Goal: Task Accomplishment & Management: Manage account settings

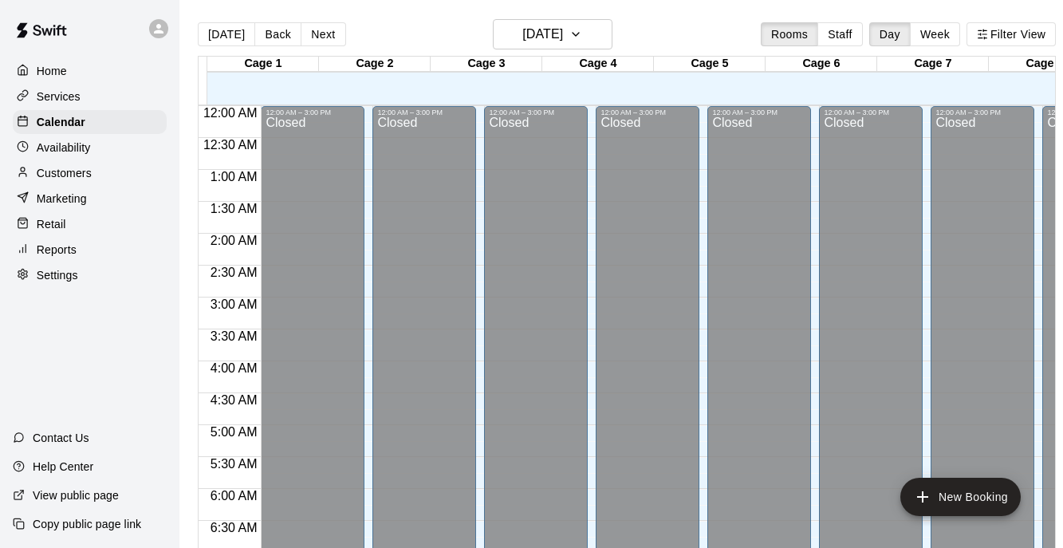
scroll to position [945, 0]
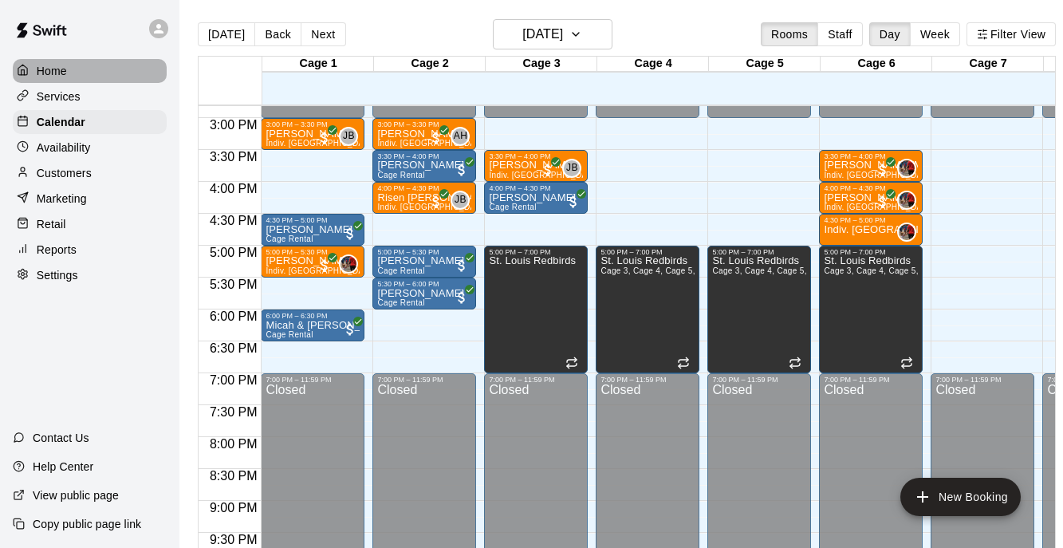
click at [73, 72] on div "Home" at bounding box center [90, 71] width 154 height 24
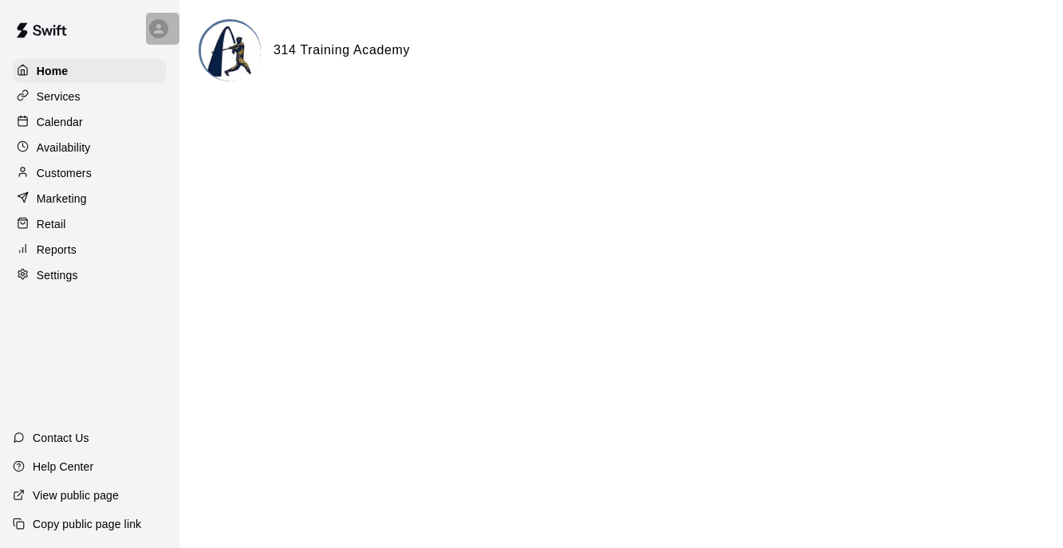
click at [152, 26] on icon at bounding box center [159, 29] width 14 height 14
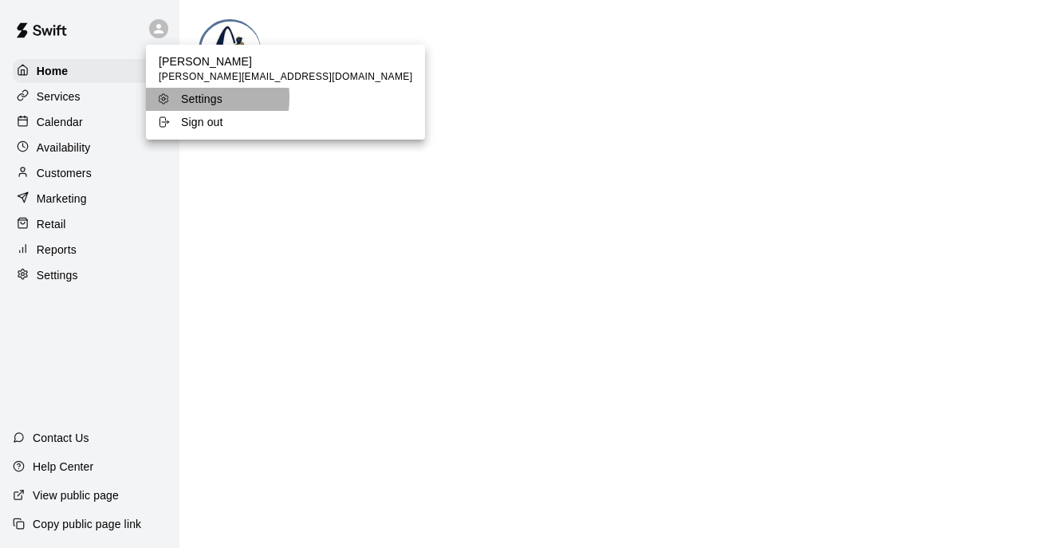
click at [195, 97] on p "Settings" at bounding box center [201, 99] width 41 height 16
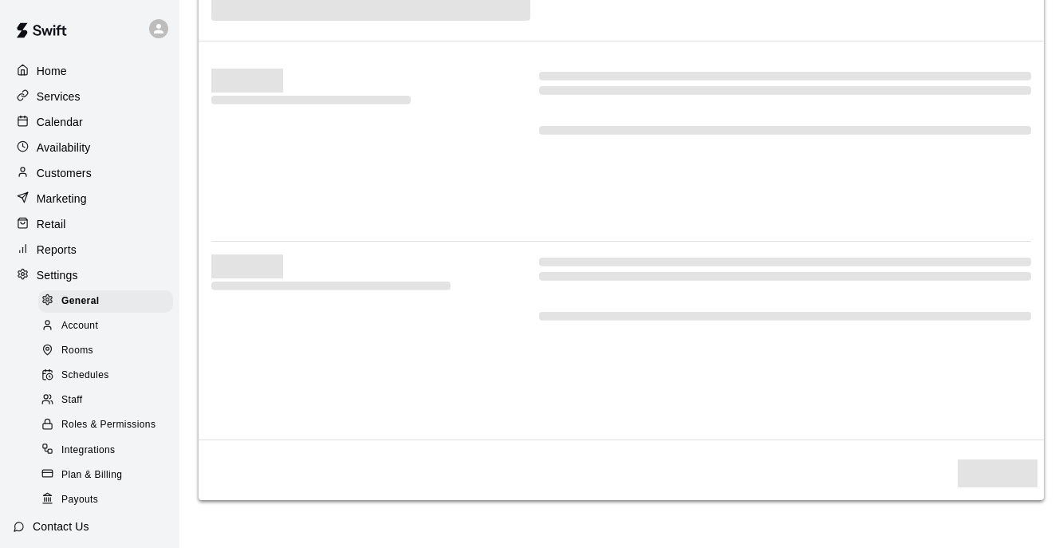
select select "**"
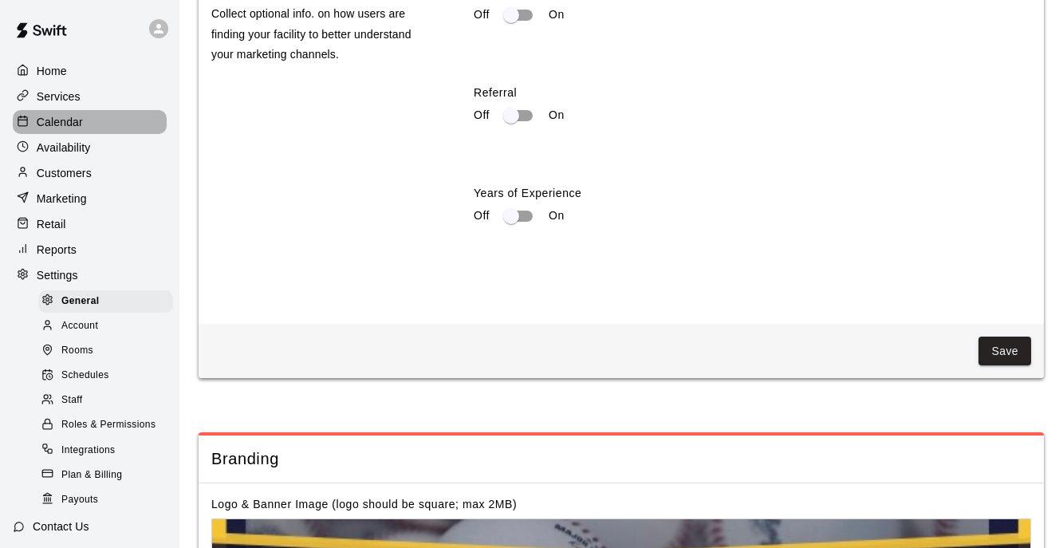
click at [64, 119] on p "Calendar" at bounding box center [60, 122] width 46 height 16
